Goal: Contribute content: Add original content to the website for others to see

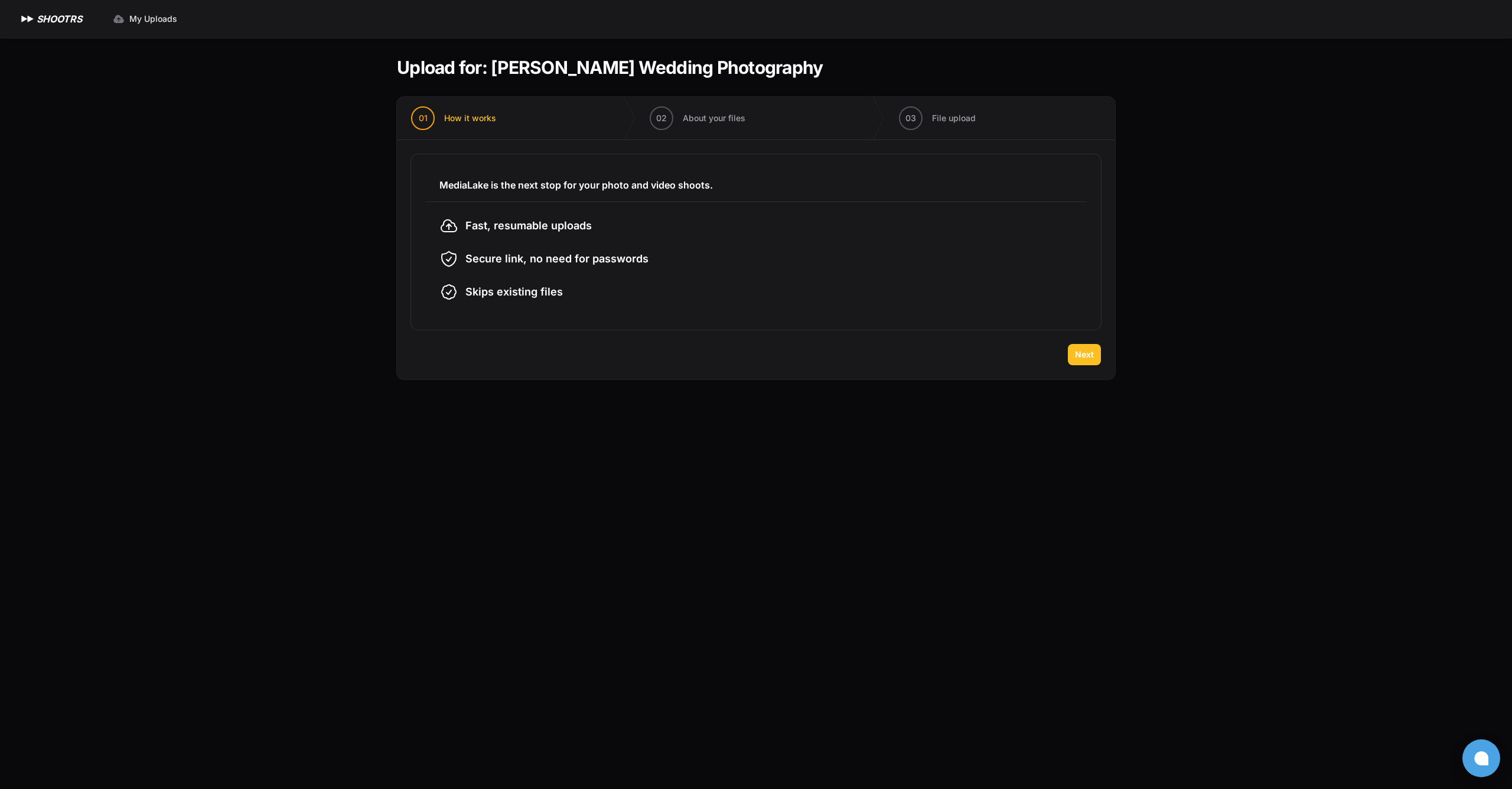
click at [1091, 353] on span "Next" at bounding box center [1085, 354] width 19 height 12
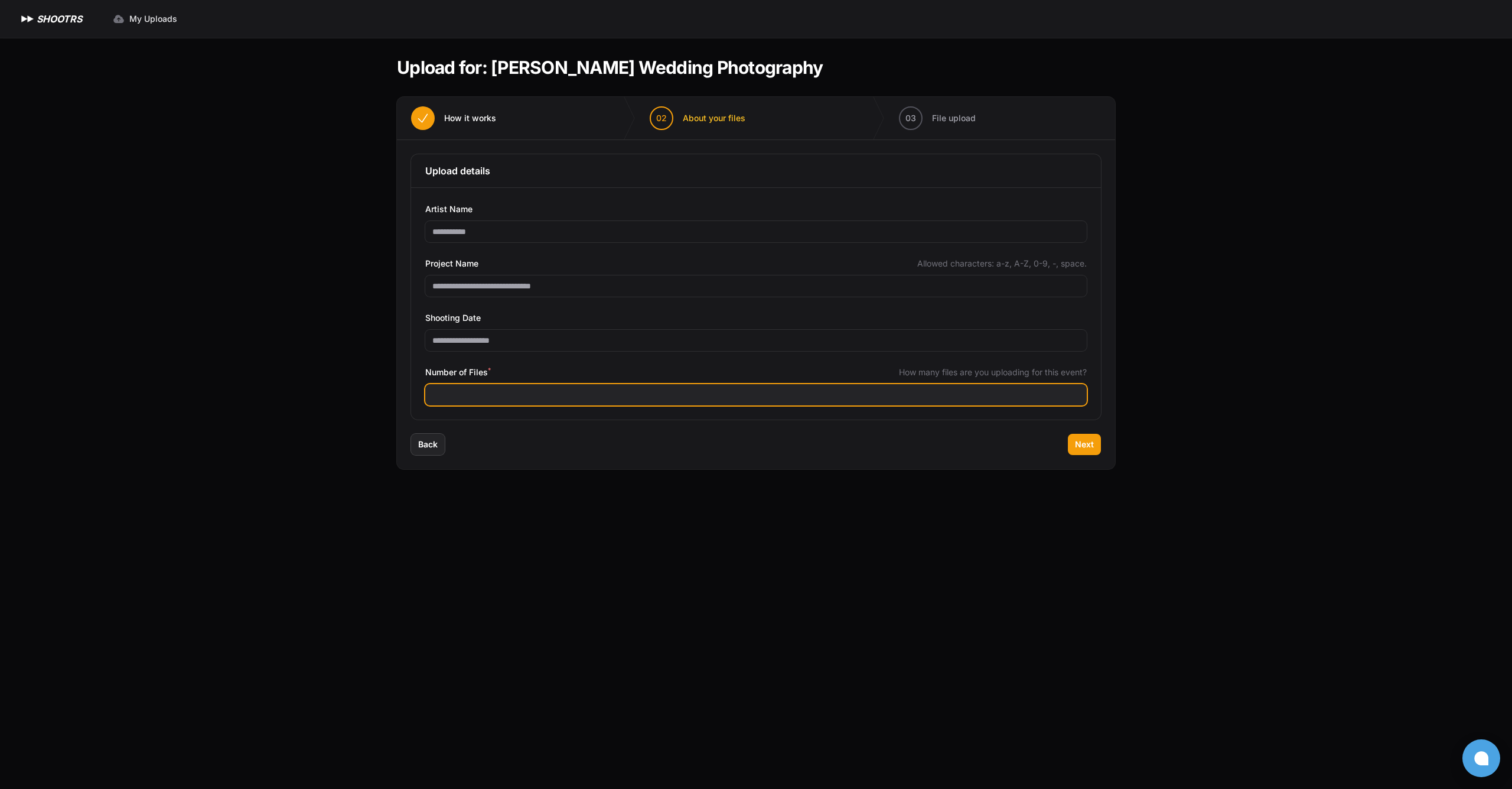
click at [618, 399] on input "Number of Files *" at bounding box center [756, 394] width 662 height 22
type input "****"
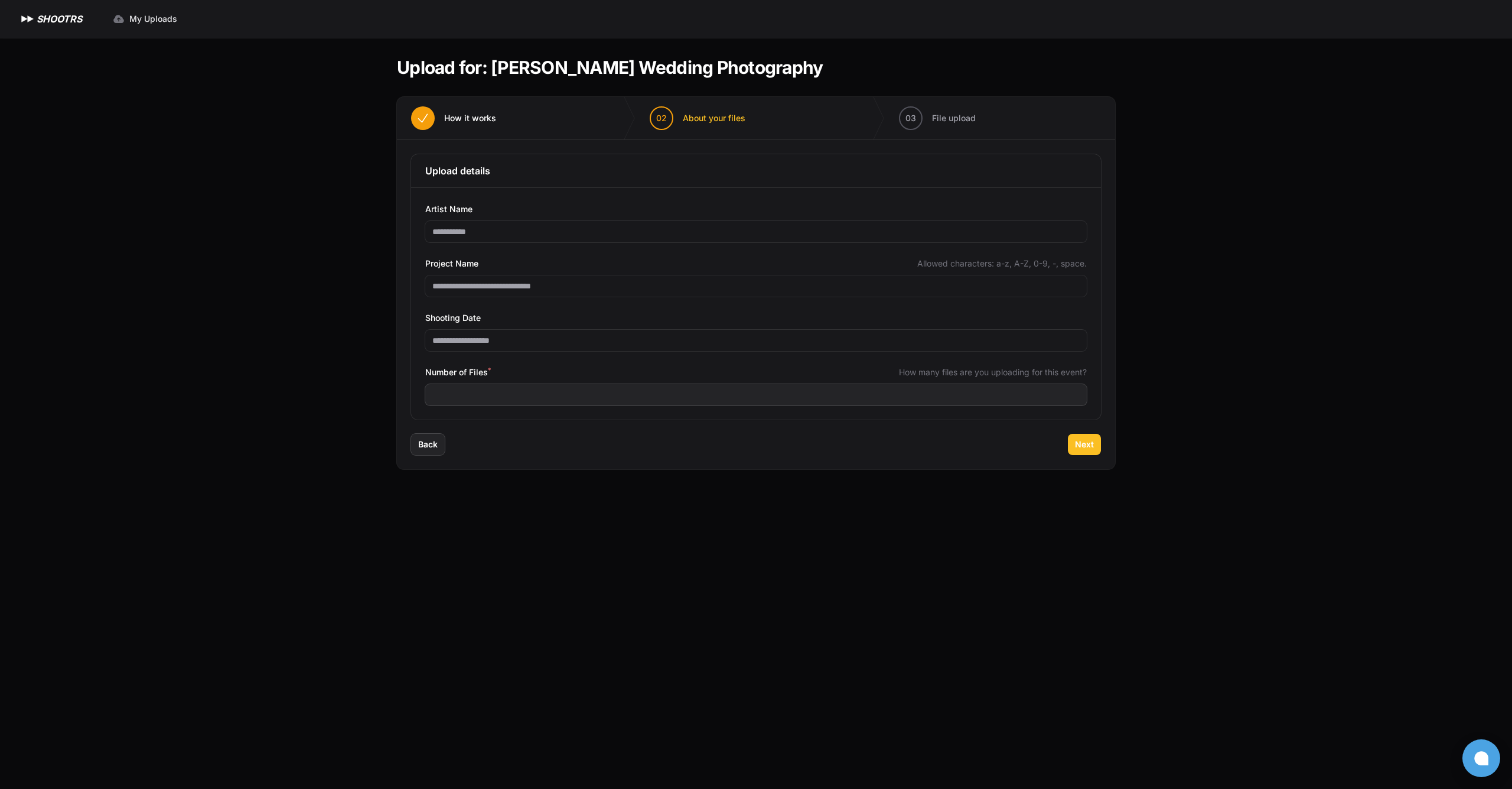
click at [1085, 444] on span "Next" at bounding box center [1085, 444] width 19 height 12
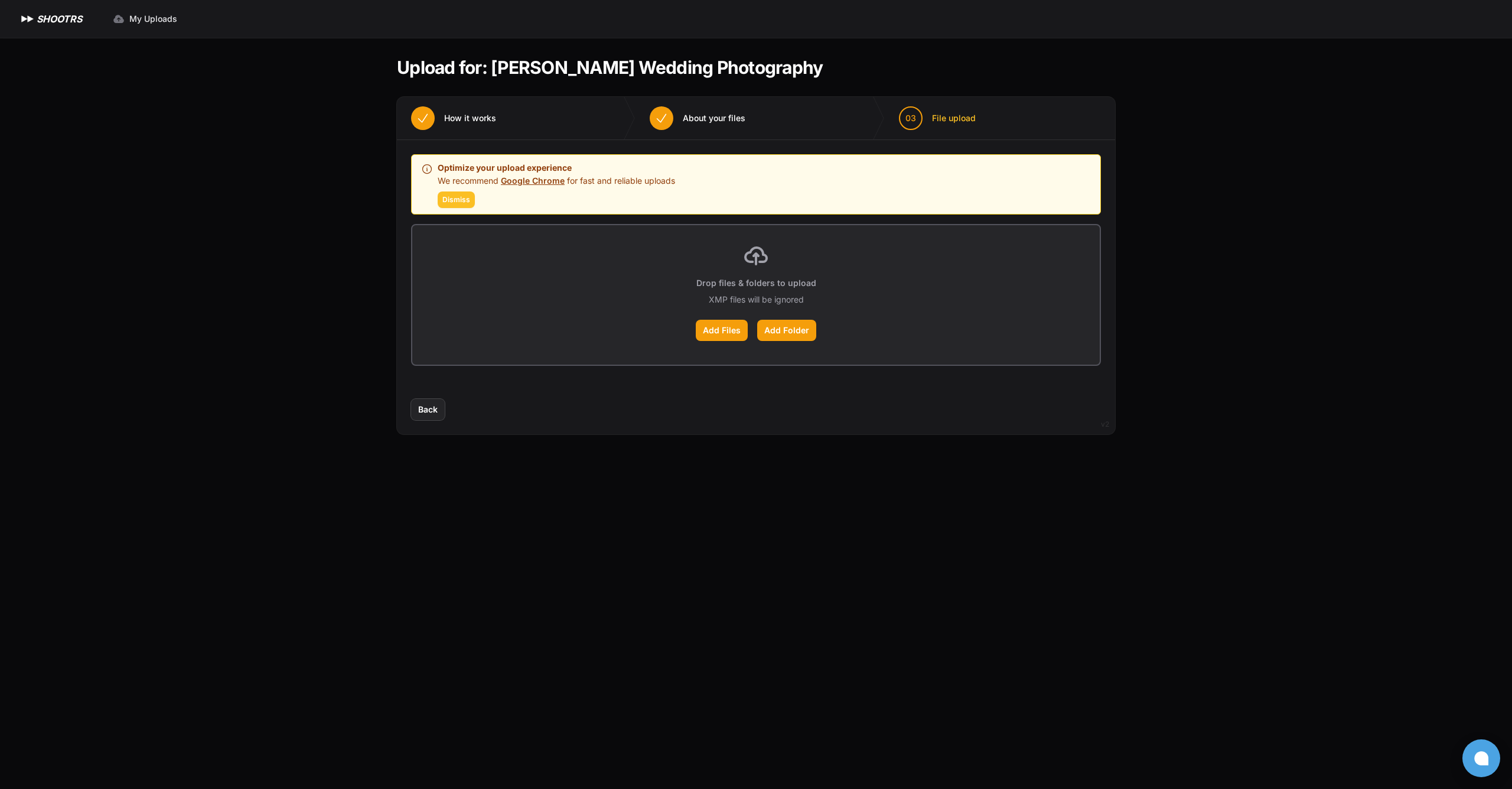
click at [454, 200] on span "Dismiss" at bounding box center [456, 200] width 27 height 9
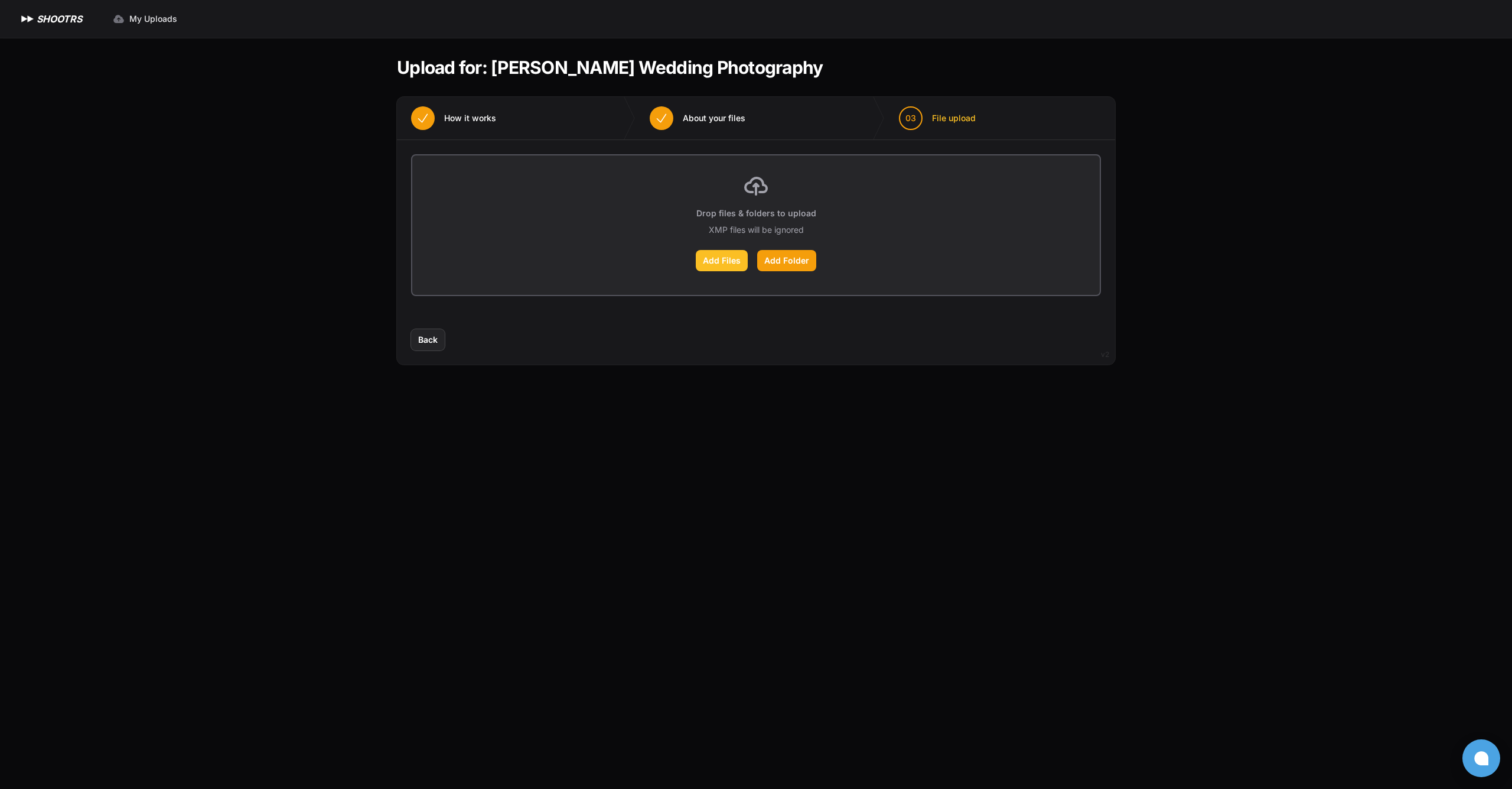
click at [736, 266] on label "Add Files" at bounding box center [721, 260] width 52 height 22
click at [0, 0] on input "Add Files" at bounding box center [0, 0] width 0 height 0
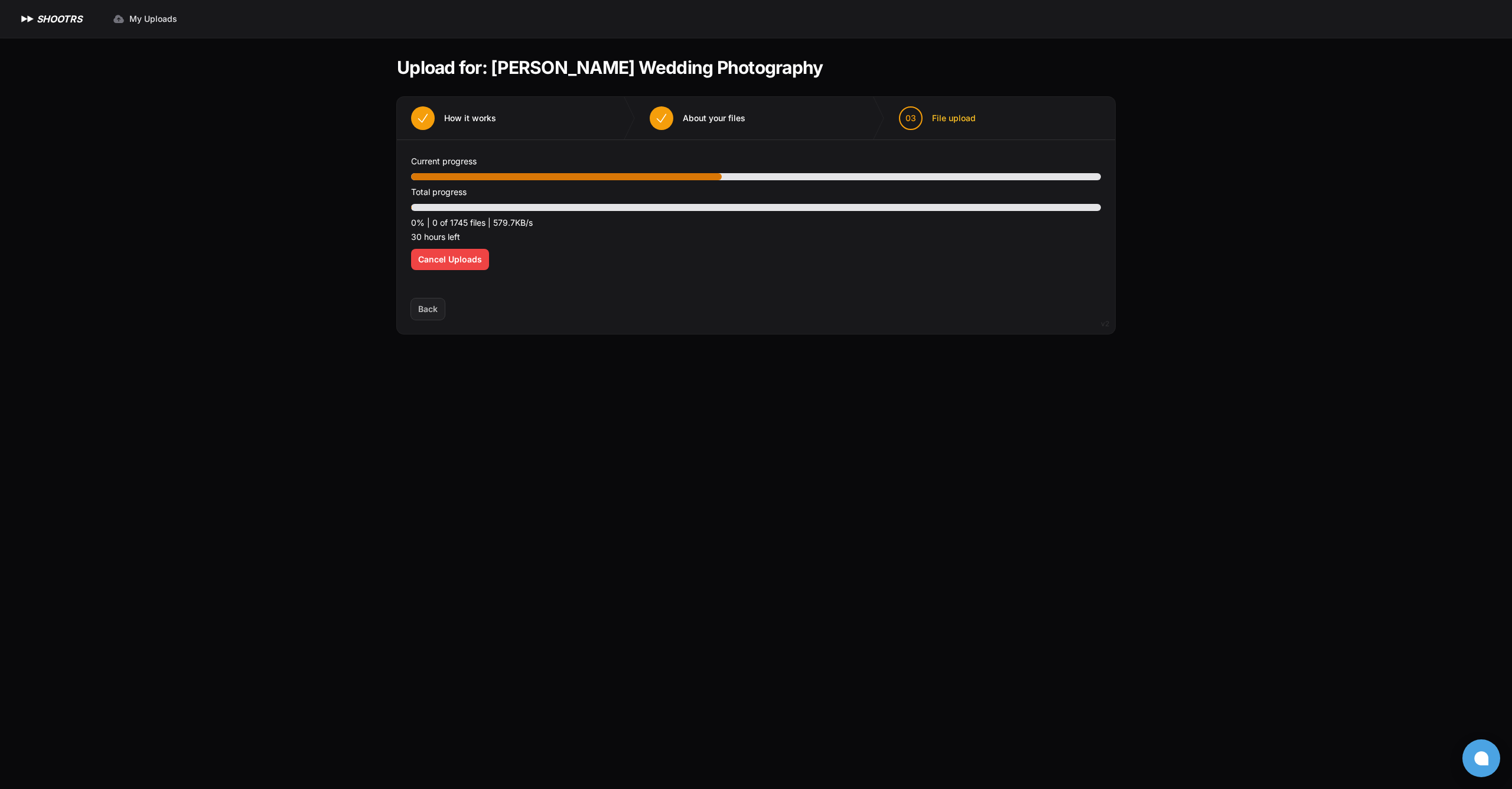
click at [188, 178] on div "Expand sidebar Collapse sidebar SHOOTRS SHOOTRS My Uploads" at bounding box center [756, 394] width 1512 height 789
